Goal: Task Accomplishment & Management: Use online tool/utility

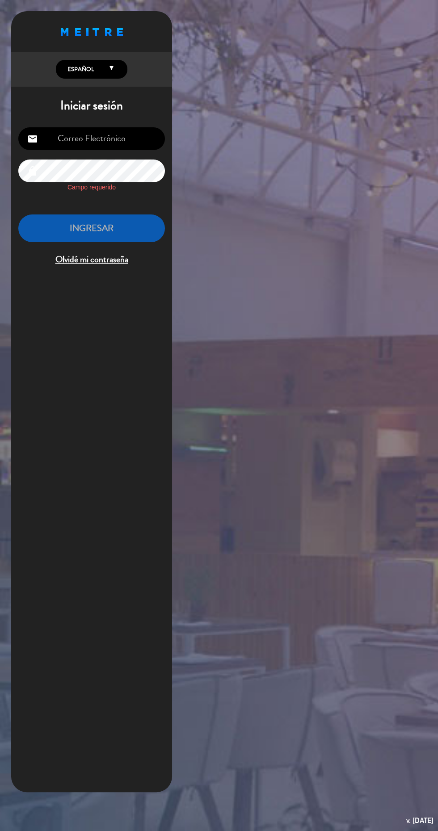
type input "[EMAIL_ADDRESS][DOMAIN_NAME]"
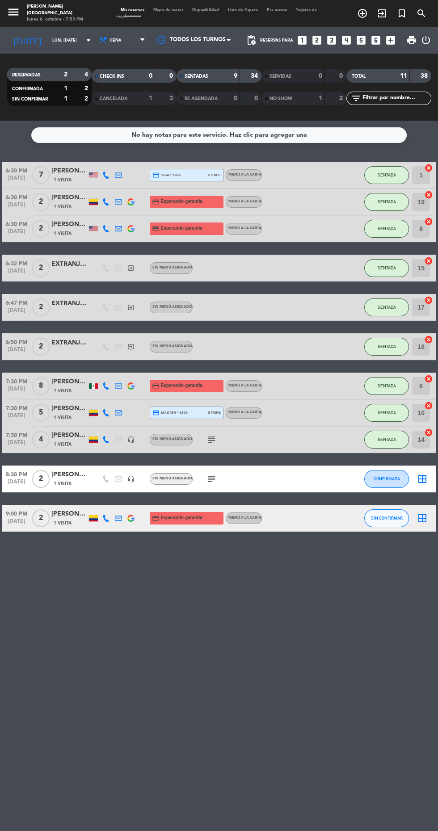
click at [361, 16] on icon "add_circle_outline" at bounding box center [362, 13] width 11 height 11
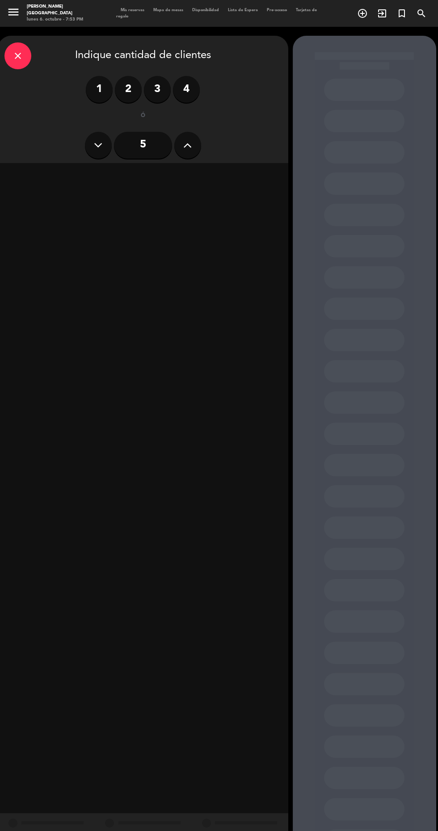
click at [26, 57] on div "close" at bounding box center [17, 55] width 27 height 27
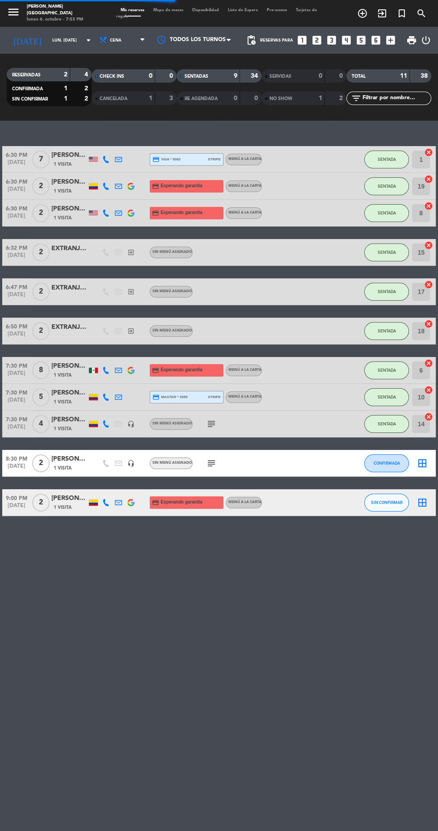
click at [381, 15] on icon "exit_to_app" at bounding box center [381, 13] width 11 height 11
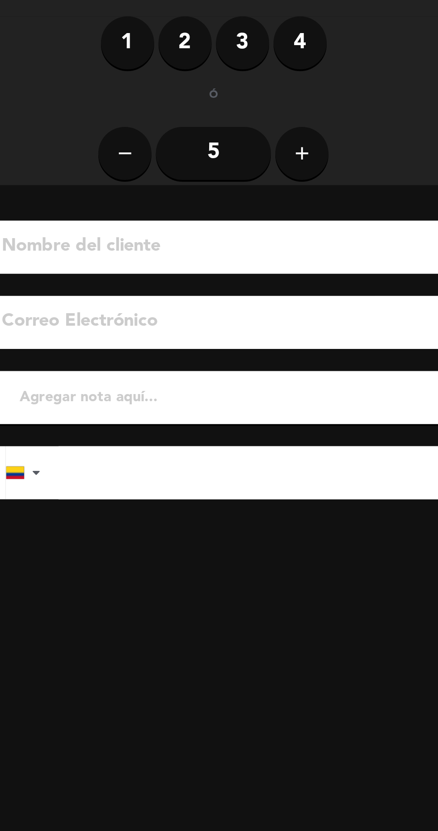
click at [133, 75] on label "2" at bounding box center [133, 68] width 27 height 27
click at [76, 175] on input at bounding box center [154, 172] width 228 height 16
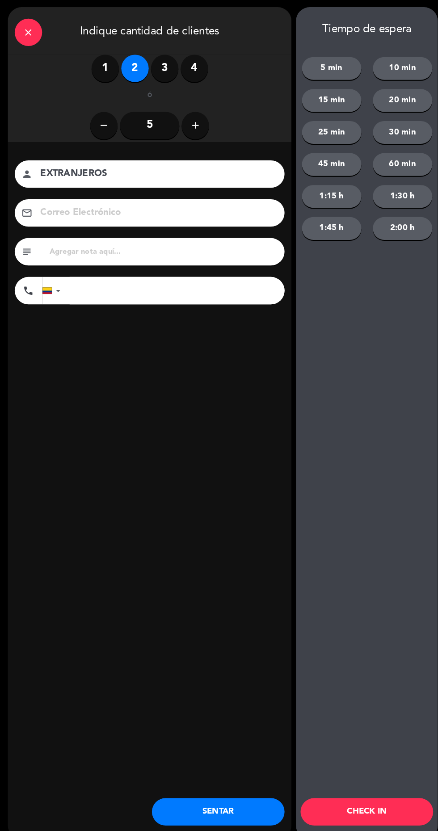
type input "EXTRANJEROS"
click at [238, 795] on button "SENTAR" at bounding box center [214, 794] width 129 height 27
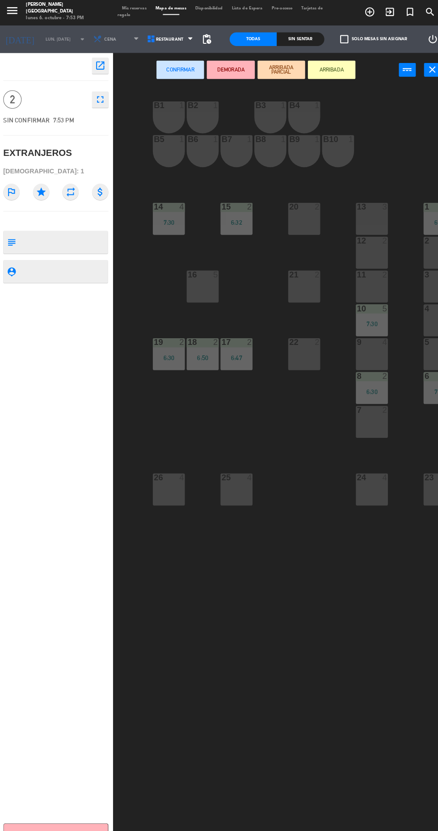
click at [290, 286] on div "21 2" at bounding box center [298, 281] width 31 height 31
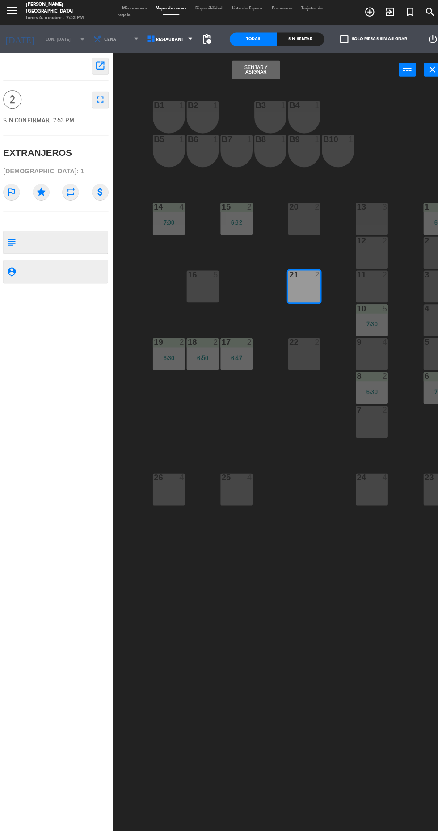
click at [249, 72] on button "Sentar y Asignar" at bounding box center [251, 70] width 46 height 18
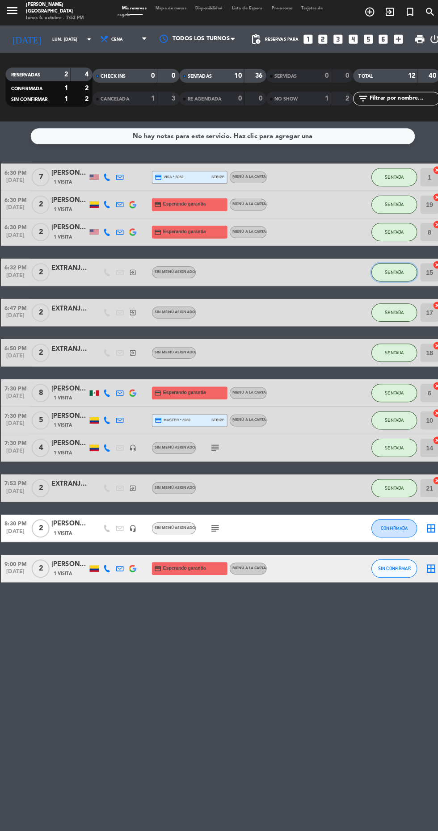
click at [386, 267] on span "SENTADA" at bounding box center [386, 267] width 18 height 5
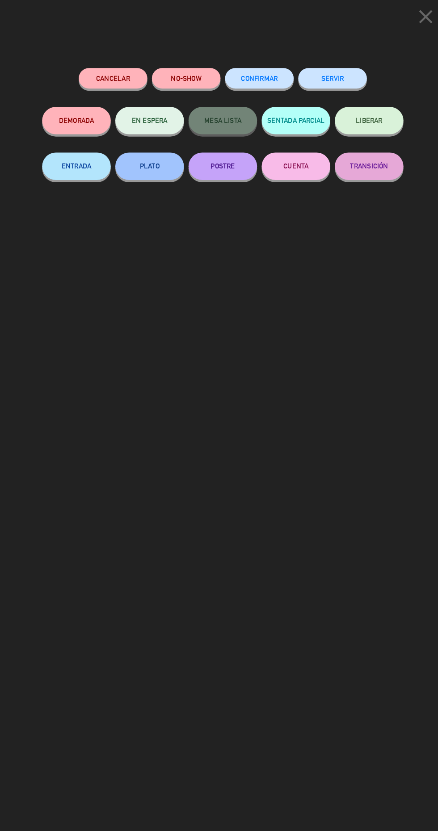
click at [343, 81] on button "SERVIR" at bounding box center [325, 78] width 67 height 20
